Goal: Task Accomplishment & Management: Use online tool/utility

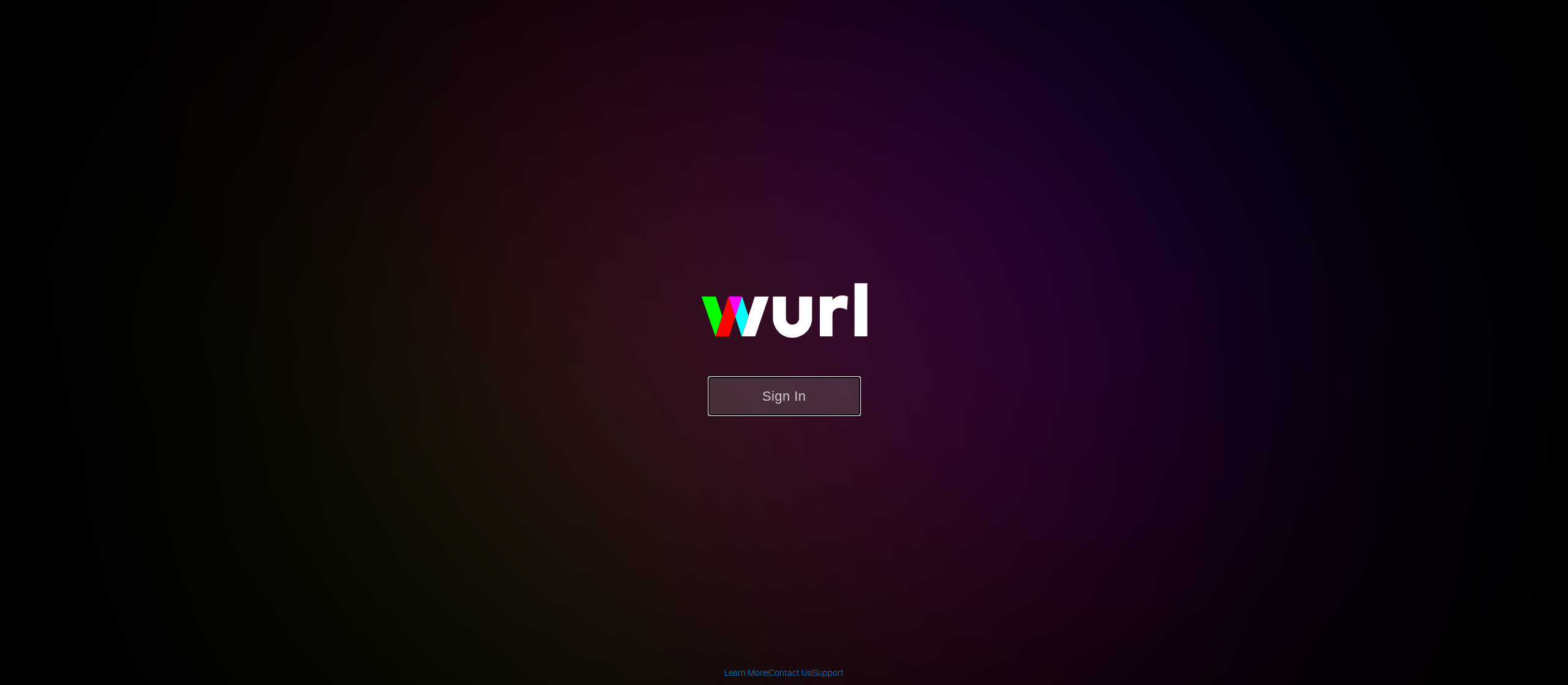
click at [785, 403] on button "Sign In" at bounding box center [784, 396] width 153 height 39
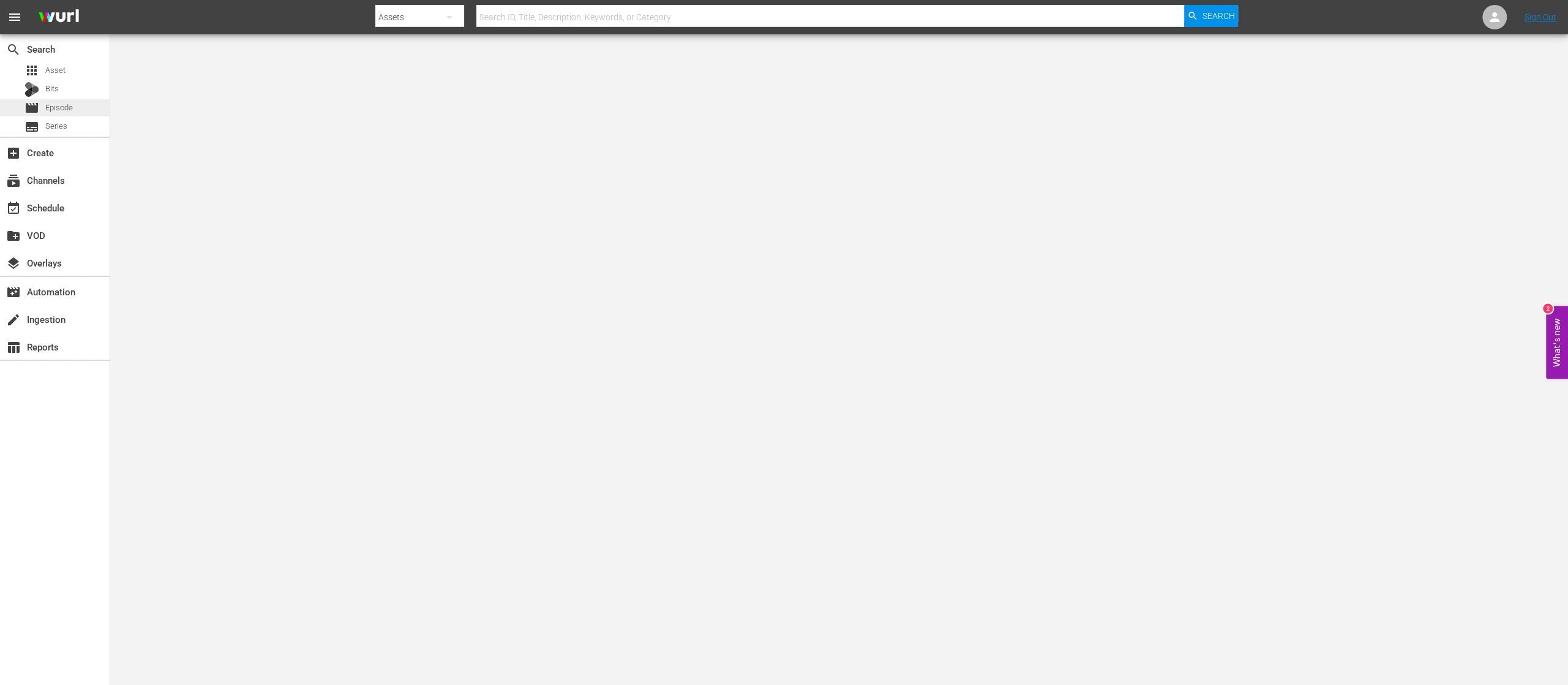
click at [54, 100] on div "movie Episode" at bounding box center [48, 108] width 48 height 17
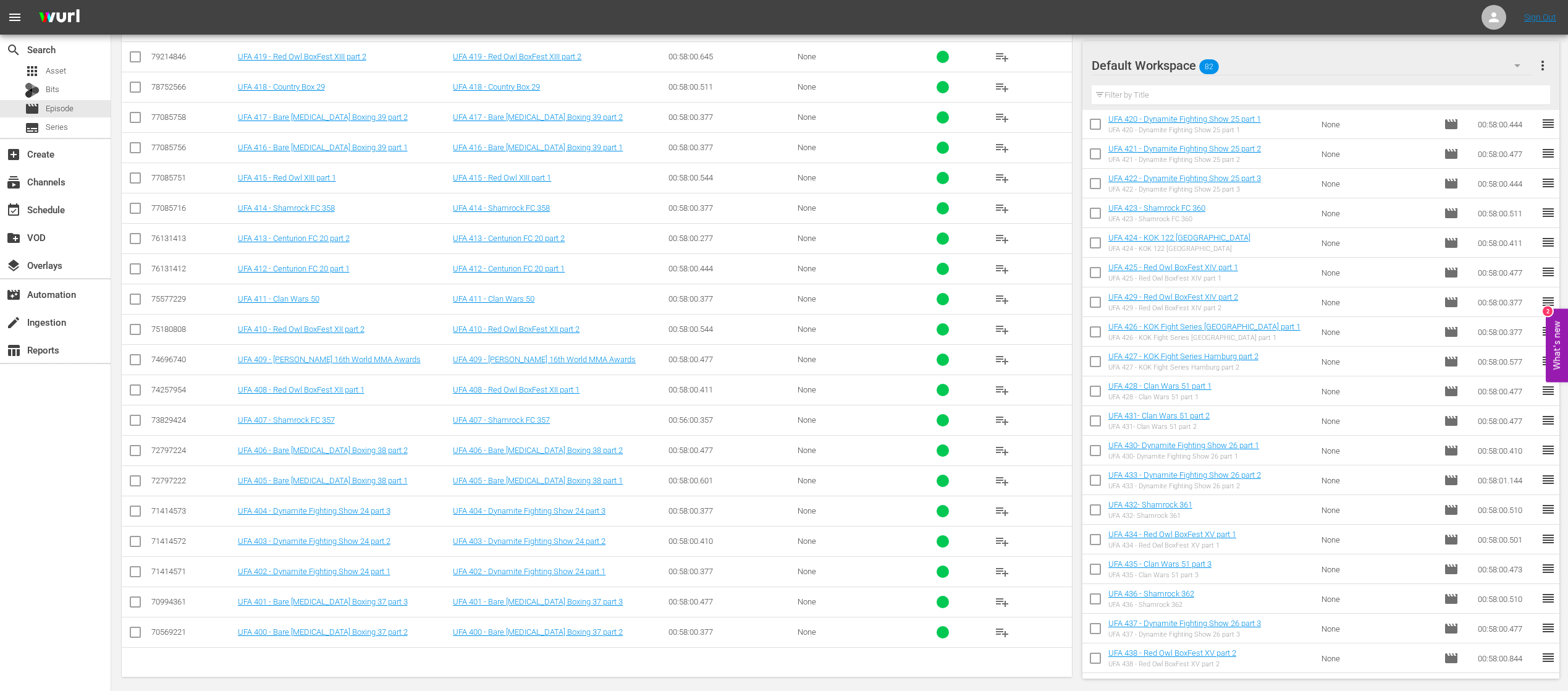
scroll to position [1897, 0]
